Goal: Contribute content

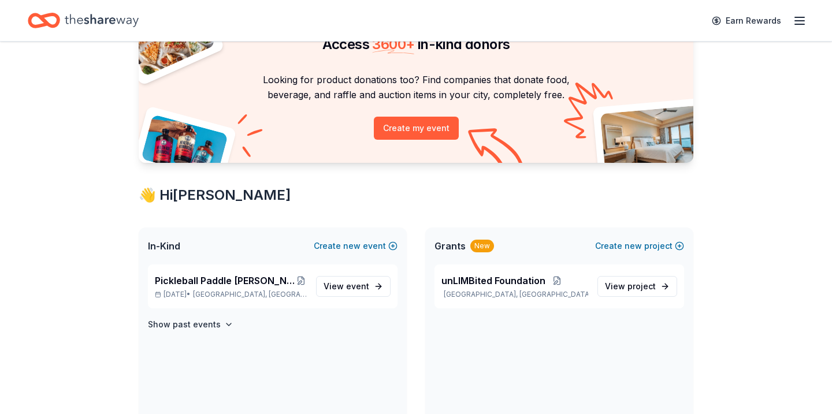
scroll to position [70, 0]
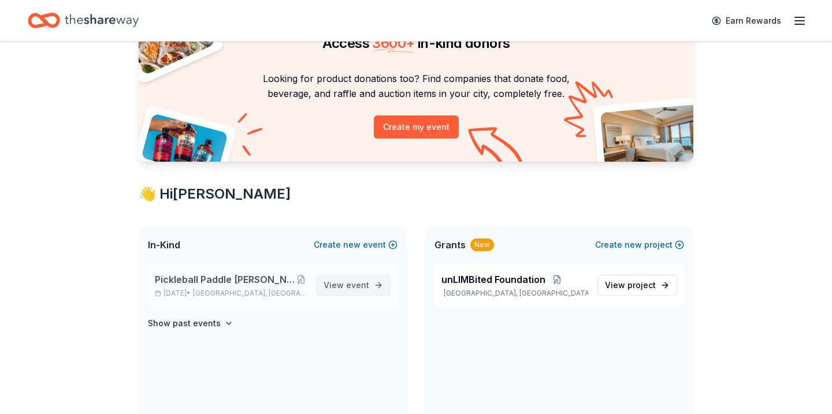
click at [346, 286] on span "View event" at bounding box center [347, 286] width 46 height 14
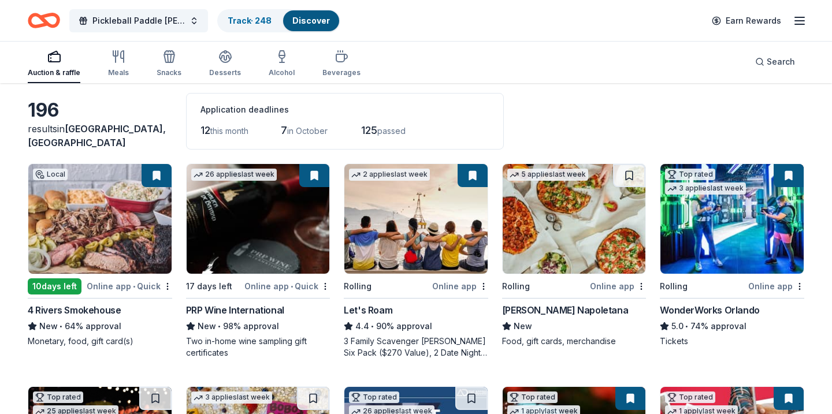
scroll to position [50, 0]
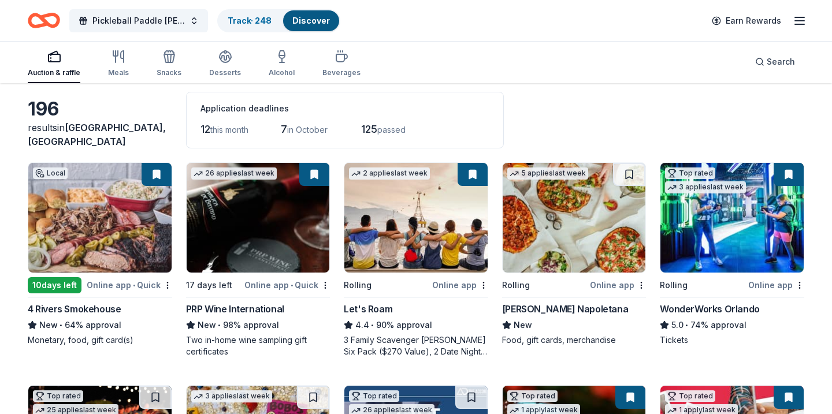
click at [108, 225] on img at bounding box center [99, 218] width 143 height 110
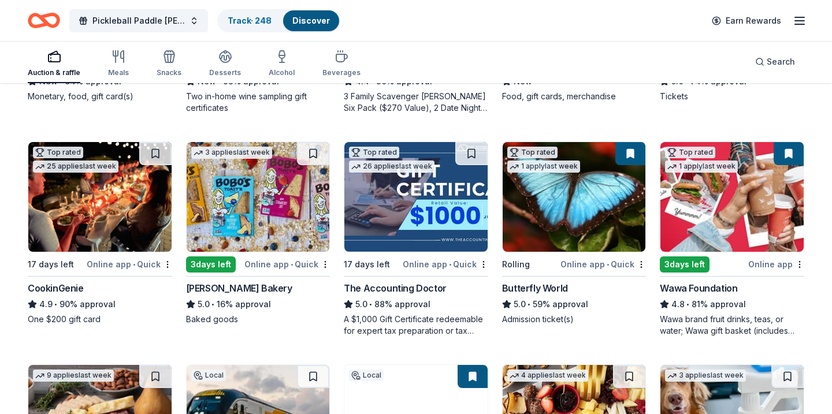
scroll to position [295, 0]
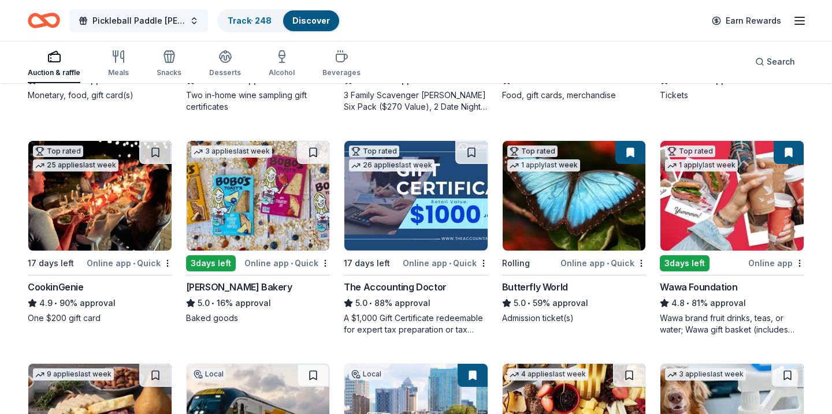
click at [193, 25] on button "Pickleball Paddle [PERSON_NAME]: Serving Hope, Changing Lives" at bounding box center [138, 20] width 139 height 23
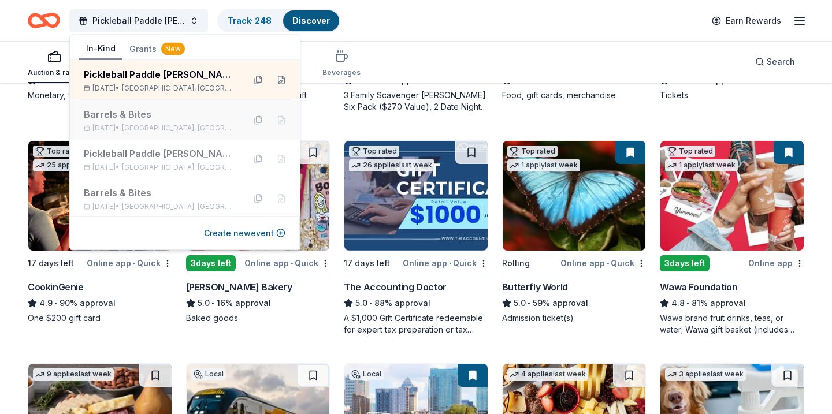
click at [259, 120] on button at bounding box center [258, 120] width 18 height 18
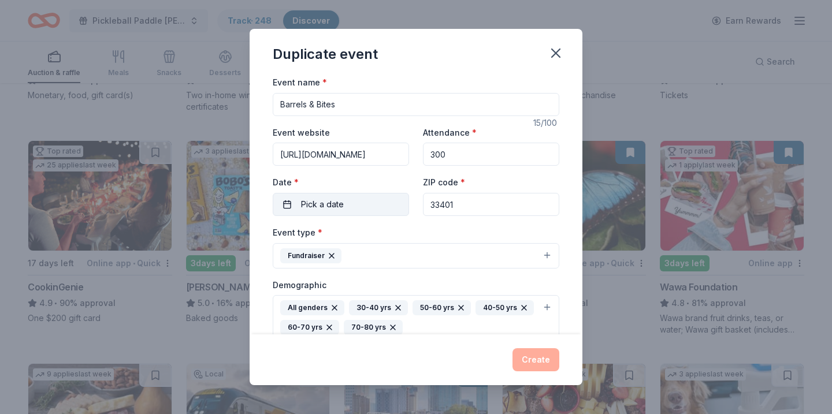
click at [373, 198] on button "Pick a date" at bounding box center [341, 204] width 136 height 23
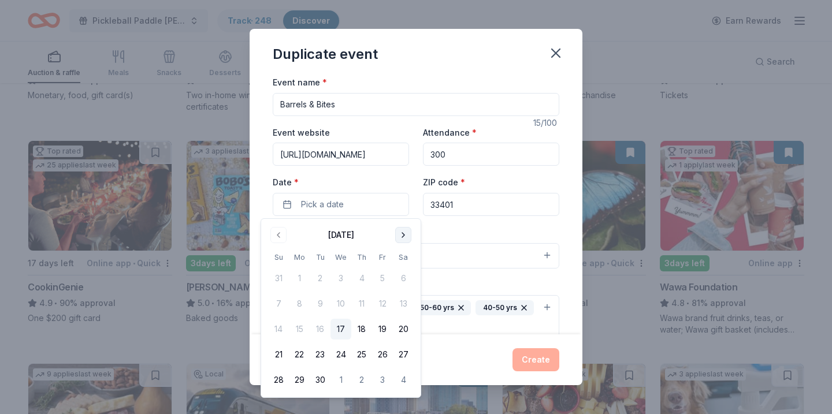
click at [406, 238] on button "Go to next month" at bounding box center [403, 235] width 16 height 16
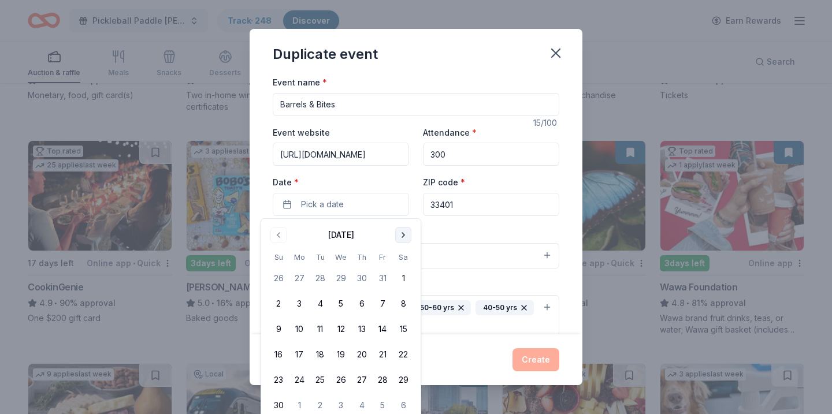
click at [406, 238] on button "Go to next month" at bounding box center [403, 235] width 16 height 16
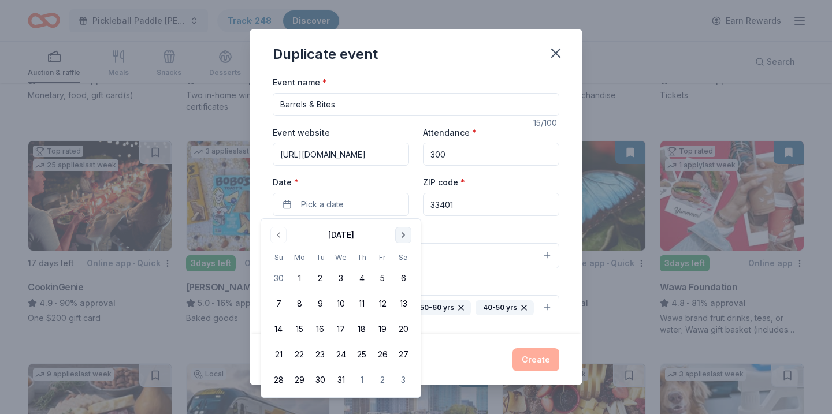
click at [406, 238] on button "Go to next month" at bounding box center [403, 235] width 16 height 16
click at [276, 239] on button "Go to previous month" at bounding box center [278, 235] width 16 height 16
click at [400, 358] on button "28" at bounding box center [403, 354] width 21 height 21
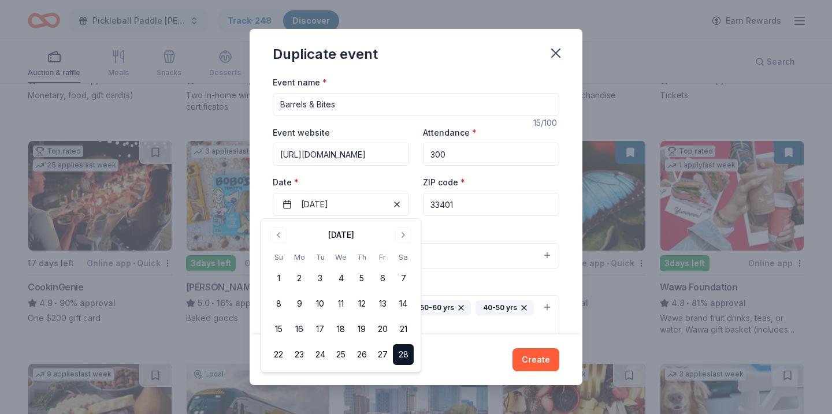
click at [514, 206] on input "33401" at bounding box center [491, 204] width 136 height 23
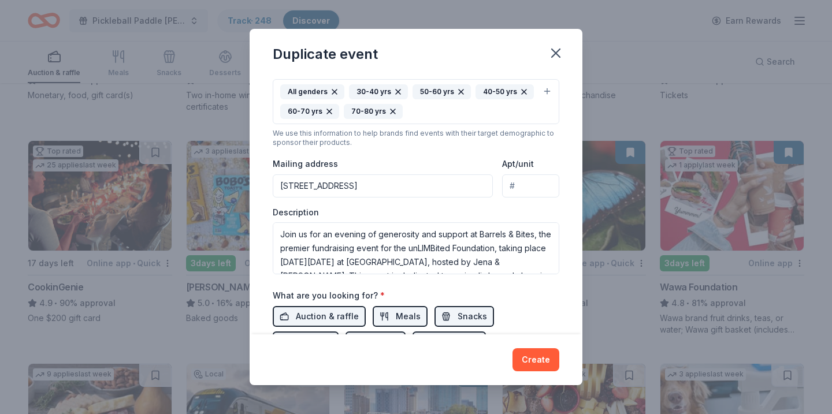
scroll to position [217, 0]
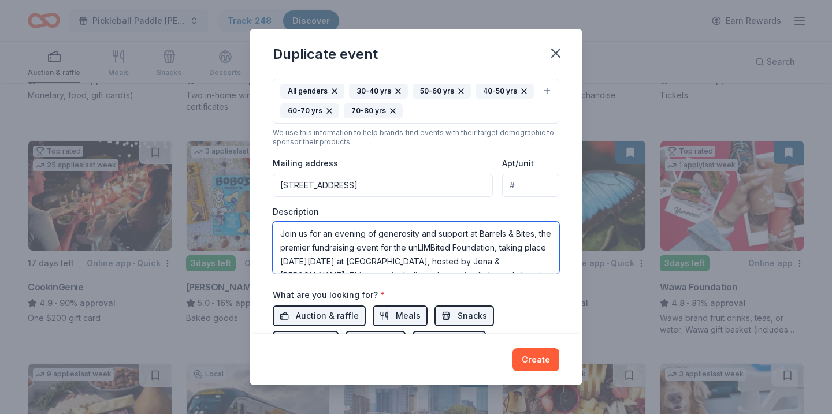
drag, startPoint x: 359, startPoint y: 260, endPoint x: 333, endPoint y: 263, distance: 26.7
click at [333, 263] on textarea "Join us for an evening of generosity and support at Barrels & Bites, the premie…" at bounding box center [416, 248] width 287 height 52
click at [401, 261] on textarea "Join us for an evening of generosity and support at Barrels & Bites, the premie…" at bounding box center [416, 248] width 287 height 52
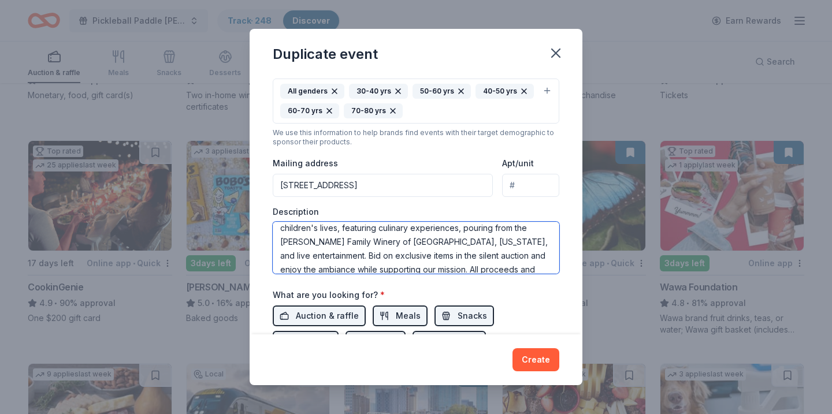
drag, startPoint x: 339, startPoint y: 237, endPoint x: 389, endPoint y: 268, distance: 59.1
click at [389, 268] on textarea "Join us for an evening of generosity and support at Barrels & Bites, the premie…" at bounding box center [416, 248] width 287 height 52
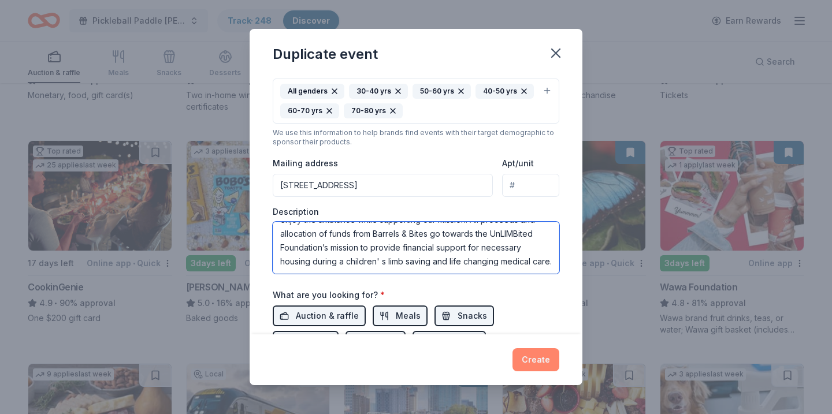
type textarea "Join us for an evening of generosity and support at Barrels & Bites, the premie…"
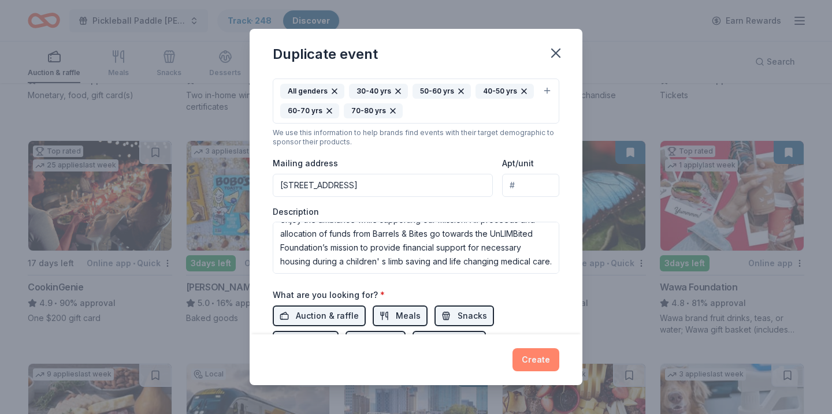
click at [529, 355] on button "Create" at bounding box center [536, 359] width 47 height 23
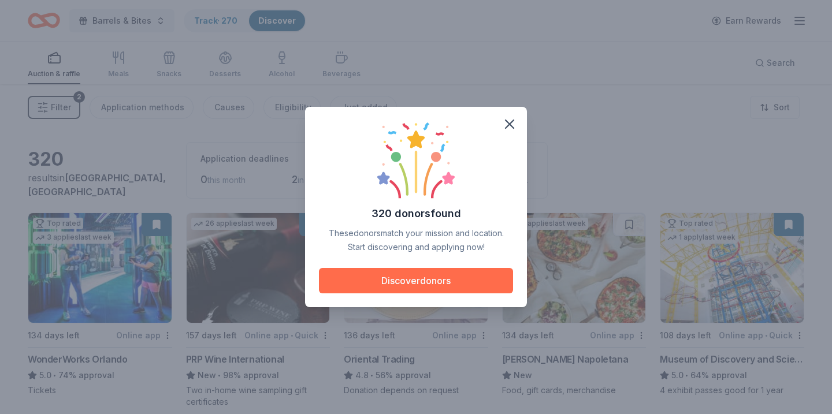
click at [473, 288] on button "Discover donors" at bounding box center [416, 280] width 194 height 25
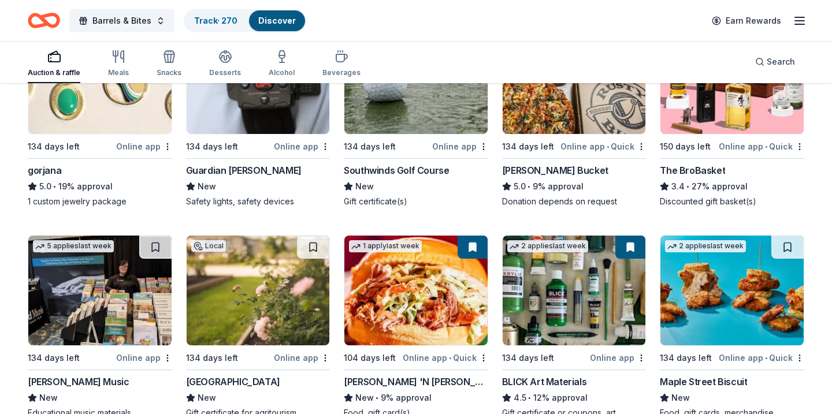
scroll to position [2285, 0]
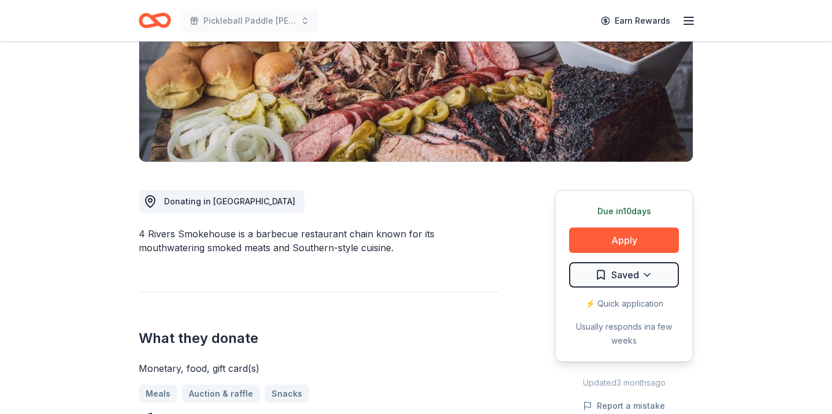
scroll to position [273, 0]
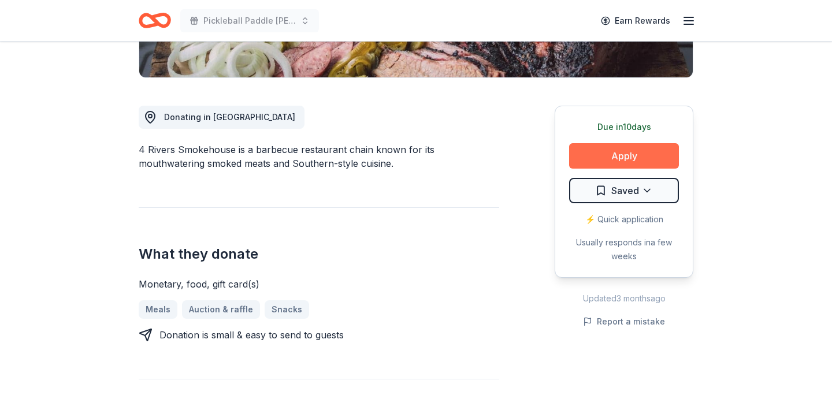
click at [611, 157] on button "Apply" at bounding box center [624, 155] width 110 height 25
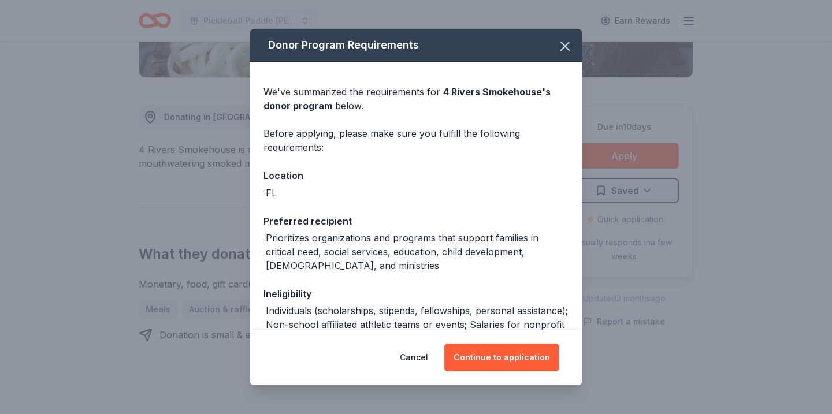
scroll to position [123, 0]
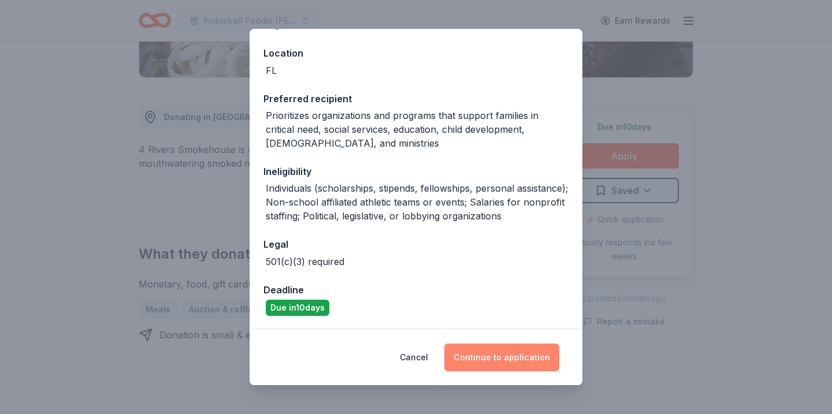
click at [522, 365] on button "Continue to application" at bounding box center [501, 358] width 115 height 28
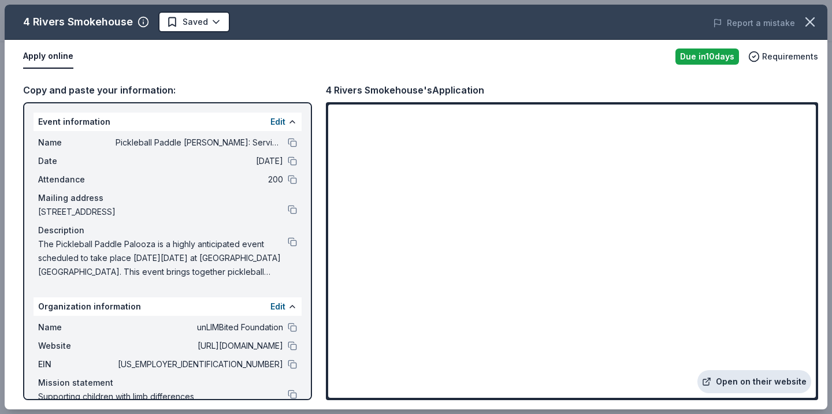
click at [743, 392] on link "Open on their website" at bounding box center [754, 381] width 114 height 23
